Goal: Task Accomplishment & Management: Complete application form

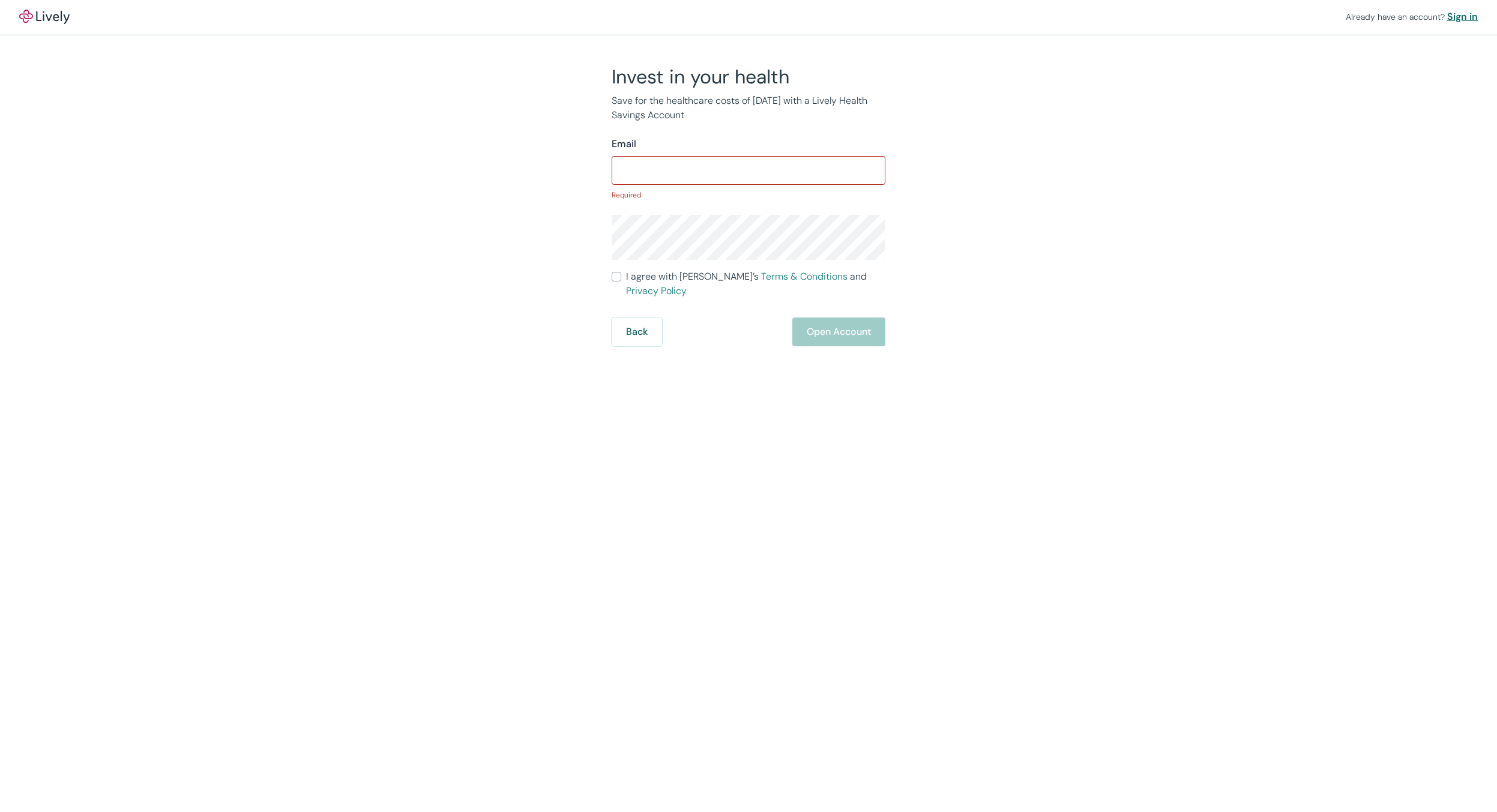
click at [1458, 12] on div "Sign in" at bounding box center [1462, 17] width 30 height 15
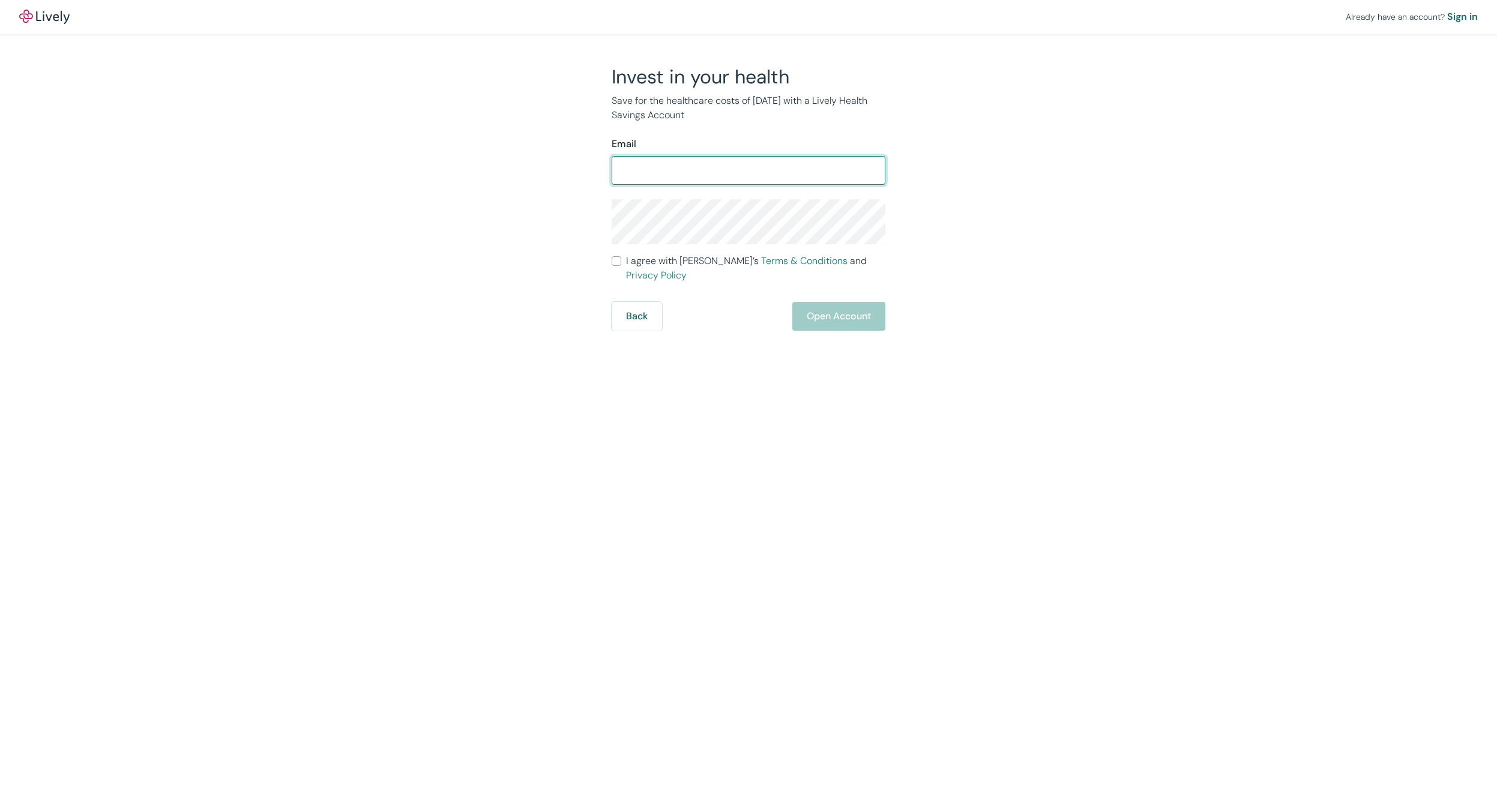
click at [743, 177] on input "Email" at bounding box center [748, 170] width 273 height 24
type input "[PERSON_NAME][EMAIL_ADDRESS][PERSON_NAME][DOMAIN_NAME]"
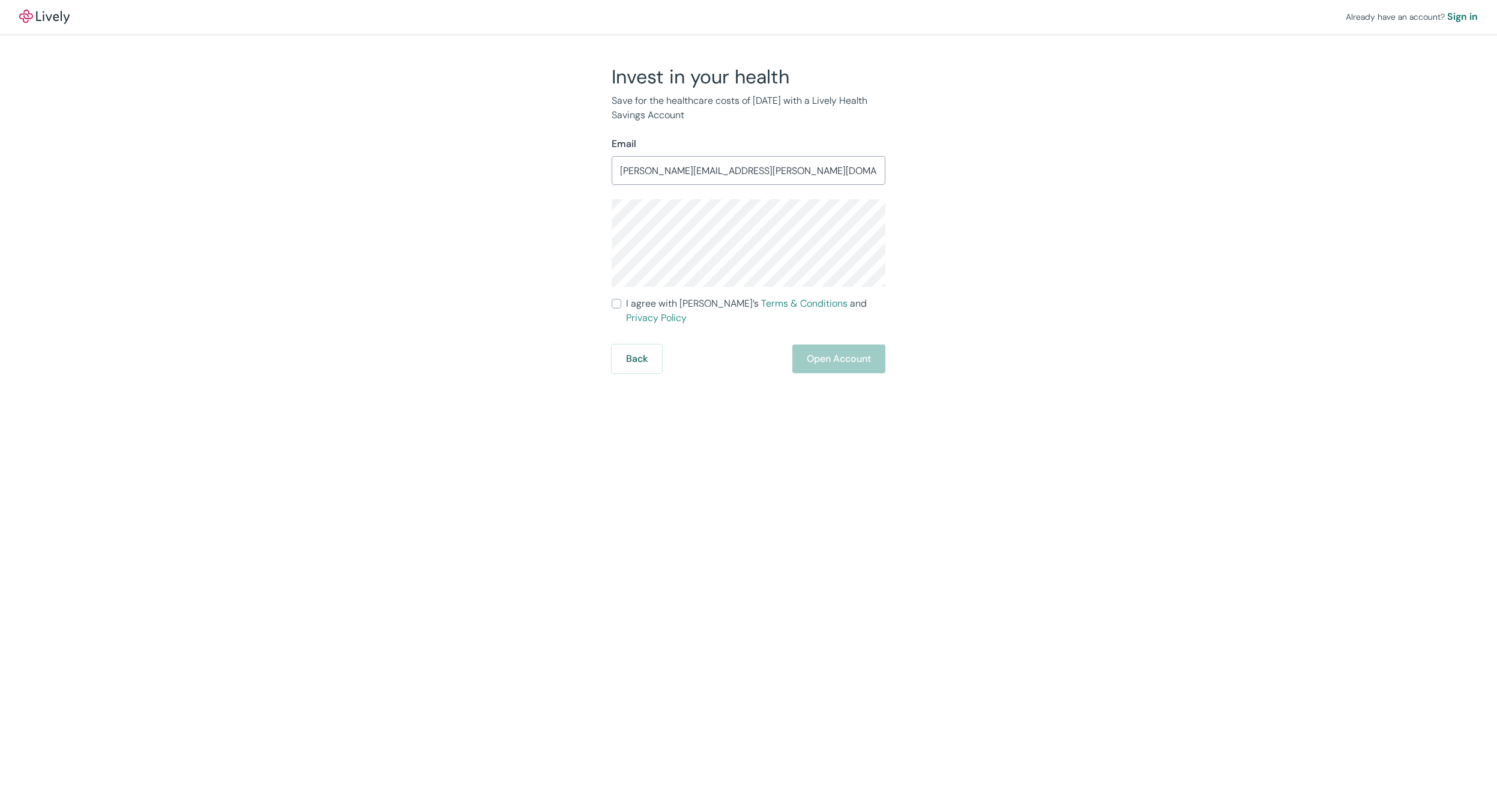
click at [617, 302] on input "I agree with Lively’s Terms & Conditions and Privacy Policy" at bounding box center [617, 304] width 10 height 10
checkbox input "true"
click at [822, 345] on button "Open Account" at bounding box center [838, 359] width 93 height 29
click at [1466, 14] on div "Sign in" at bounding box center [1462, 17] width 30 height 15
